Goal: Navigation & Orientation: Find specific page/section

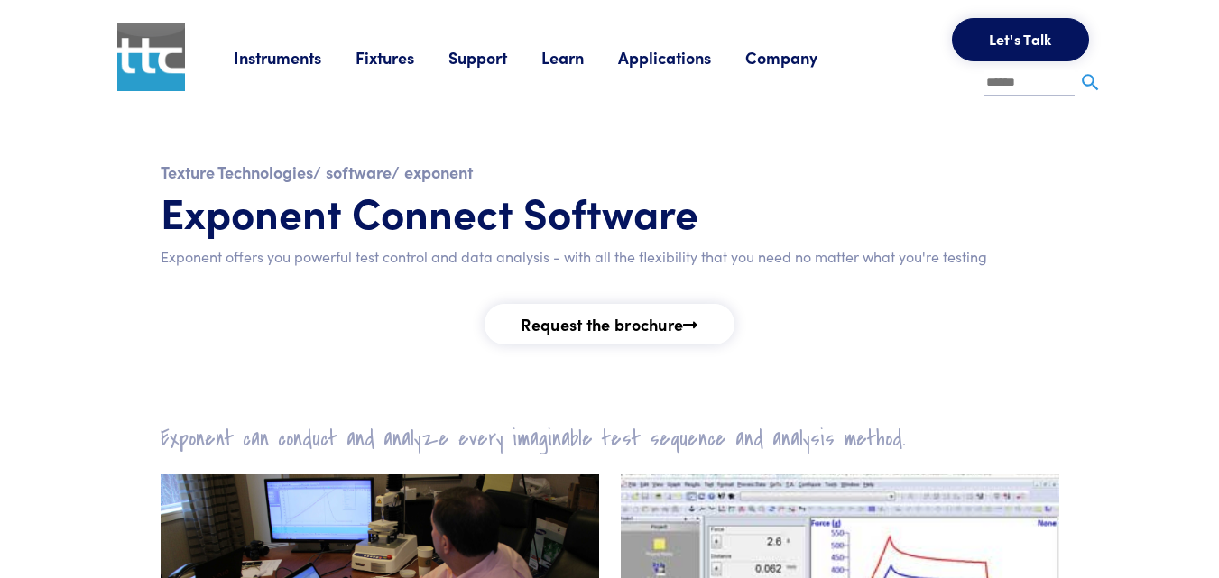
click at [658, 60] on link "Applications" at bounding box center [681, 57] width 127 height 23
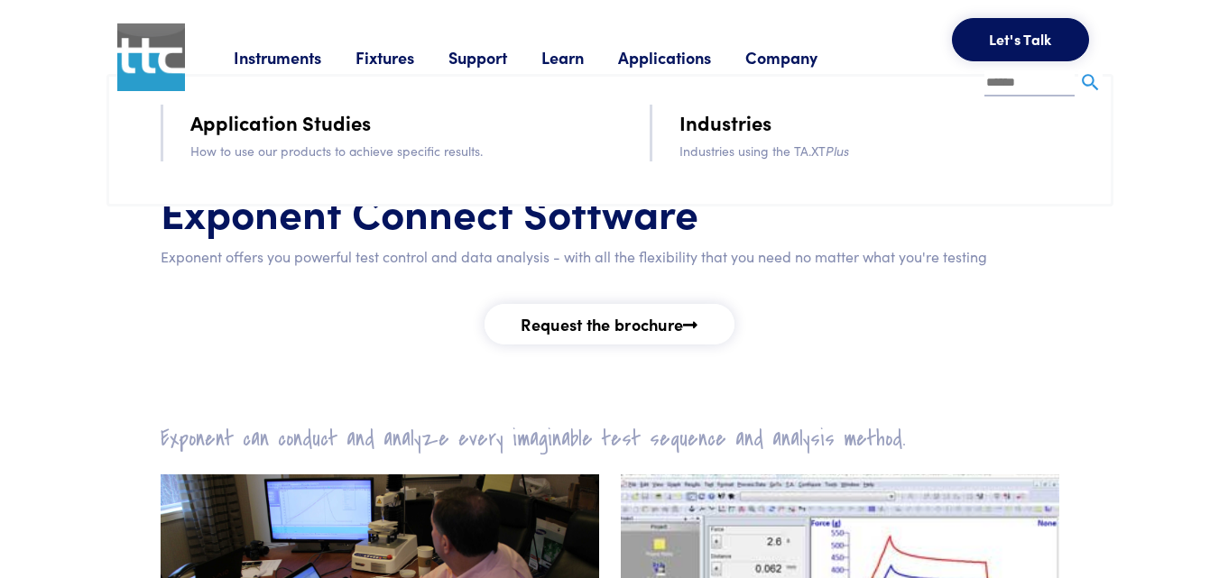
click at [572, 60] on link "Learn" at bounding box center [579, 57] width 77 height 23
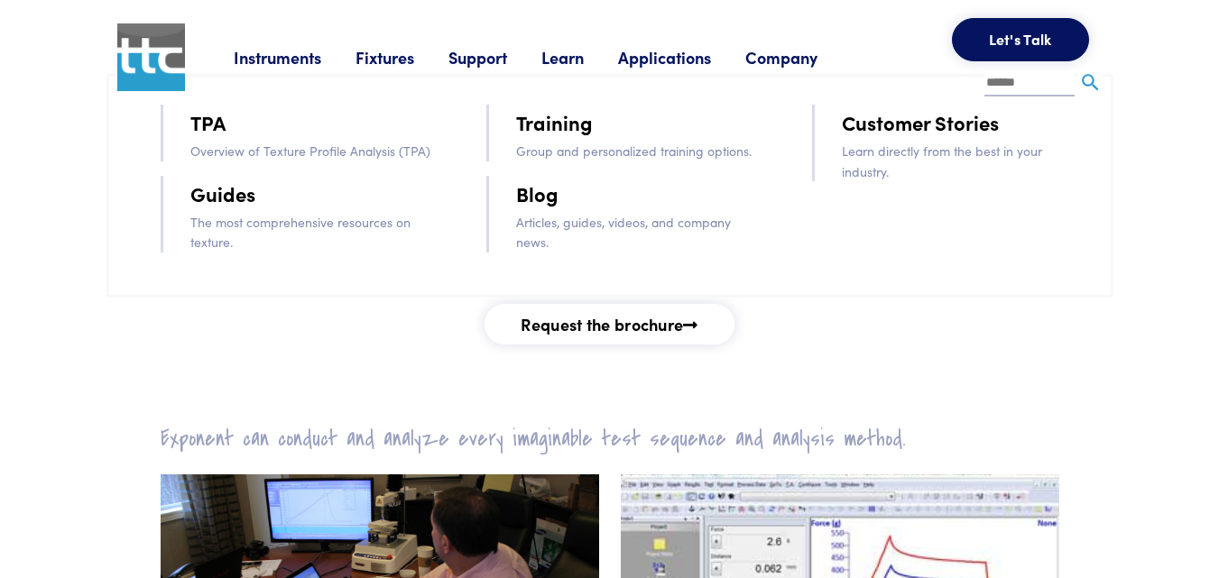
click at [490, 58] on link "Support" at bounding box center [494, 57] width 93 height 23
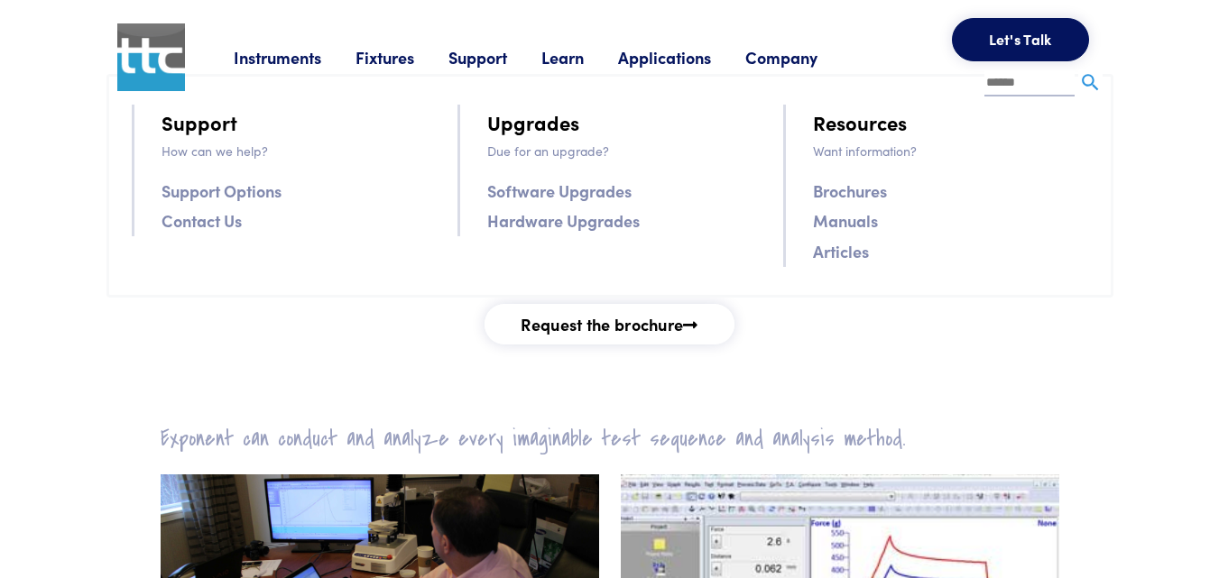
click at [305, 60] on link "Instruments" at bounding box center [295, 57] width 122 height 23
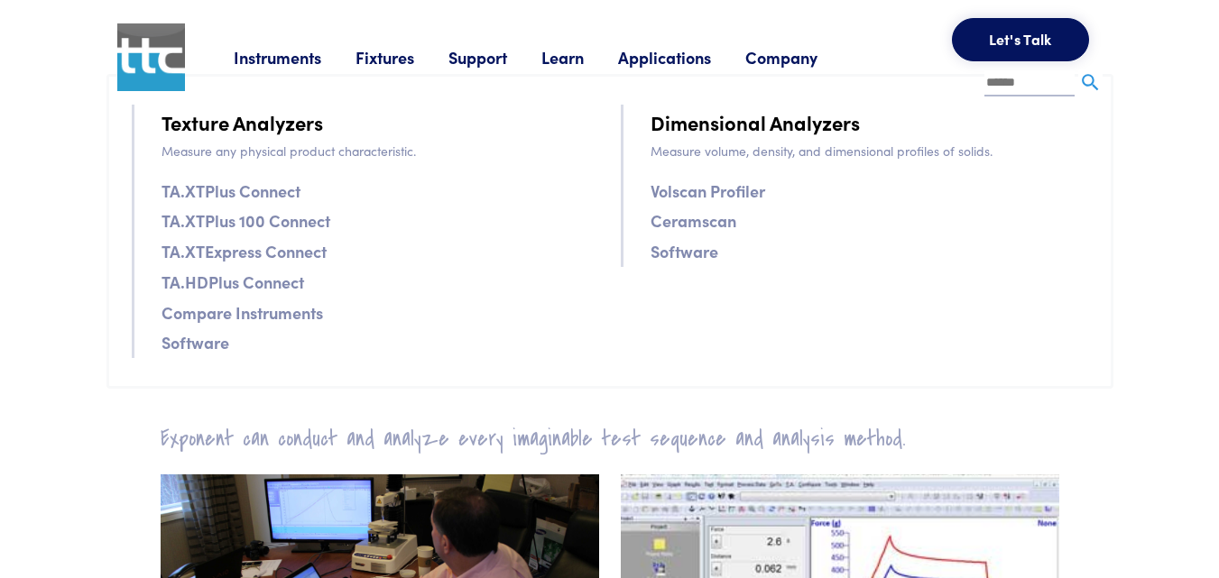
click at [268, 198] on link "TA.XTPlus Connect" at bounding box center [230, 191] width 139 height 26
